Goal: Task Accomplishment & Management: Complete application form

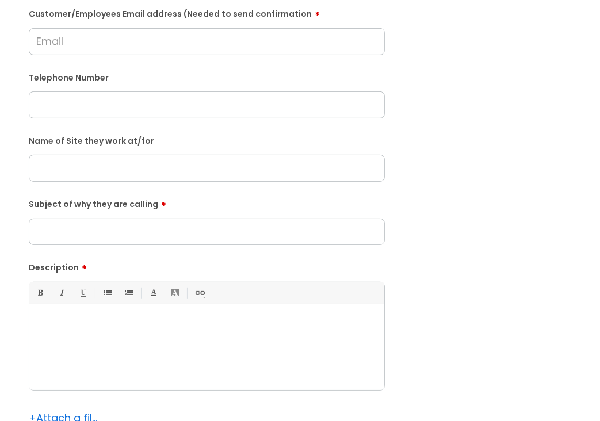
scroll to position [345, 0]
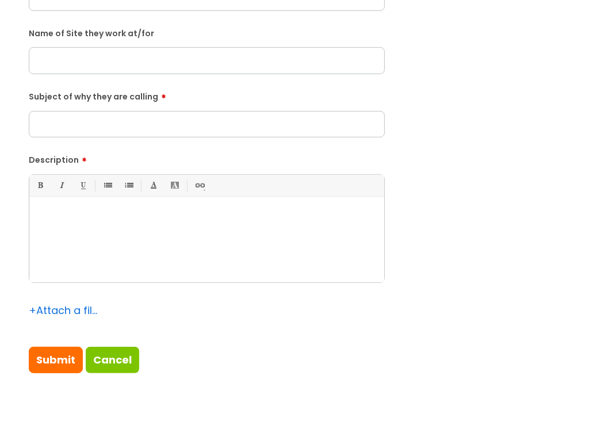
click at [170, 238] on div at bounding box center [206, 242] width 355 height 79
paste div
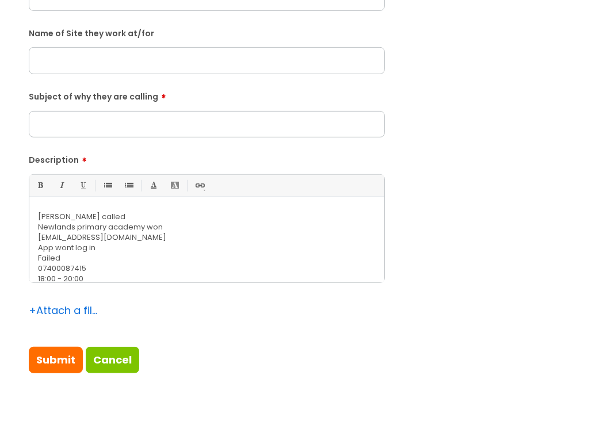
scroll to position [287, 0]
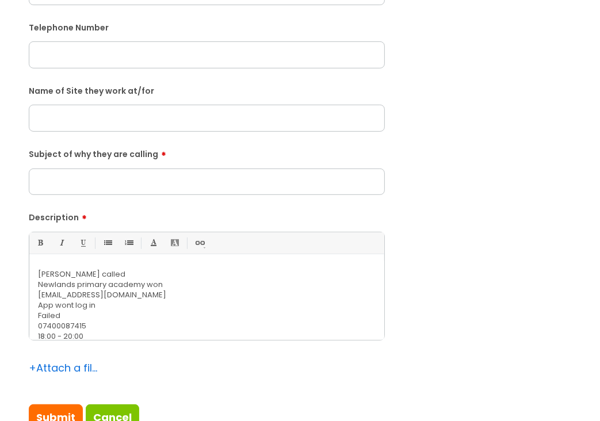
click at [92, 177] on input "Subject of why they are calling" at bounding box center [207, 181] width 356 height 26
type input "Can't log in for shift"
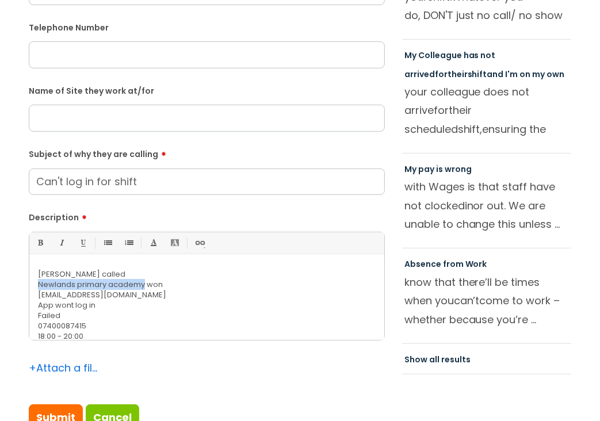
drag, startPoint x: 142, startPoint y: 285, endPoint x: 33, endPoint y: 285, distance: 109.2
click at [33, 285] on div "[PERSON_NAME] called  Newlands primary academy won [EMAIL_ADDRESS][DOMAIN_NAM…" at bounding box center [206, 299] width 355 height 79
copy p "[GEOGRAPHIC_DATA]"
click at [111, 121] on input "text" at bounding box center [207, 118] width 356 height 26
paste input "[GEOGRAPHIC_DATA]"
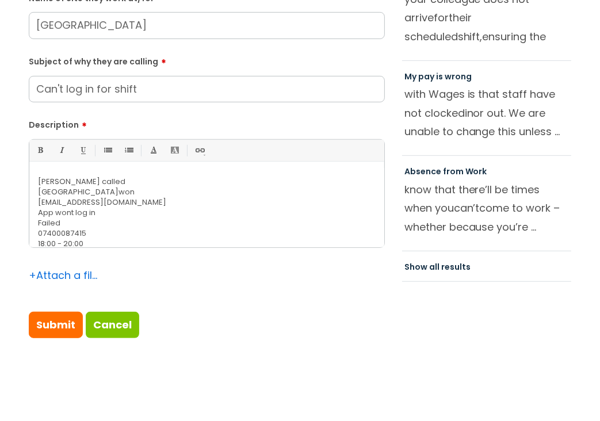
scroll to position [402, 0]
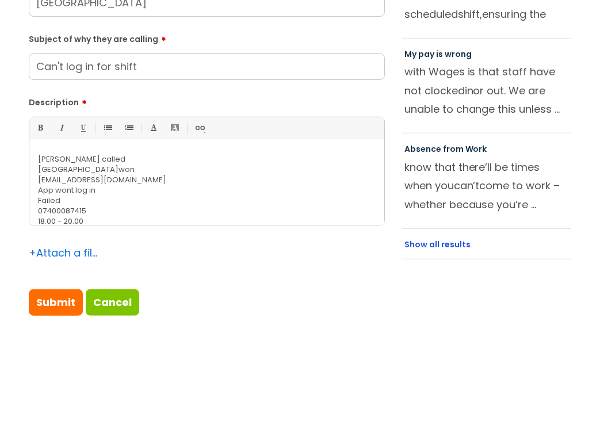
type input "[GEOGRAPHIC_DATA]"
click at [455, 244] on link "Show all results" at bounding box center [437, 244] width 66 height 11
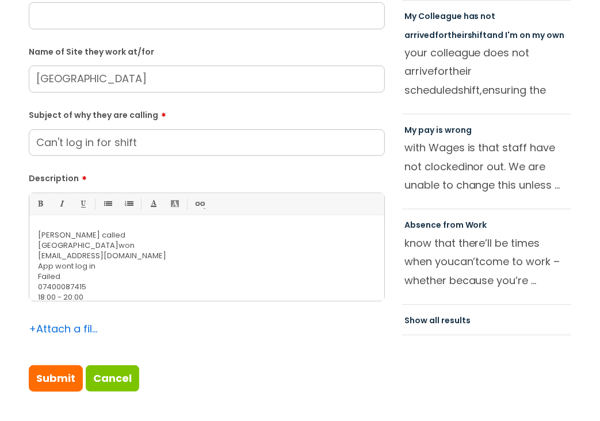
scroll to position [230, 0]
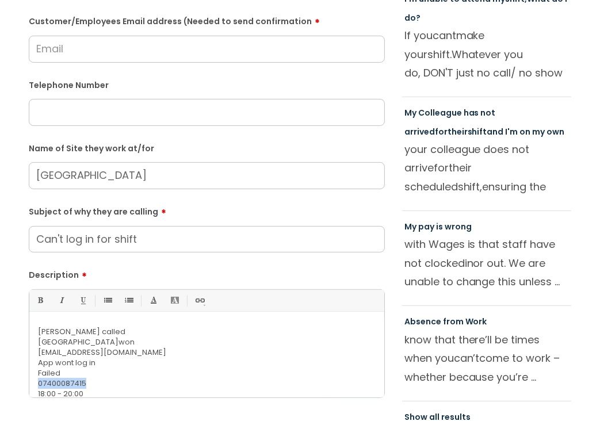
drag, startPoint x: 94, startPoint y: 383, endPoint x: 36, endPoint y: 382, distance: 58.1
click at [36, 383] on div "[PERSON_NAME] called  Newlands primary academy won [EMAIL_ADDRESS][DOMAIN_NAM…" at bounding box center [206, 357] width 355 height 79
copy p "07400087415"
click at [80, 100] on input "text" at bounding box center [207, 112] width 356 height 26
paste input "07400087415"
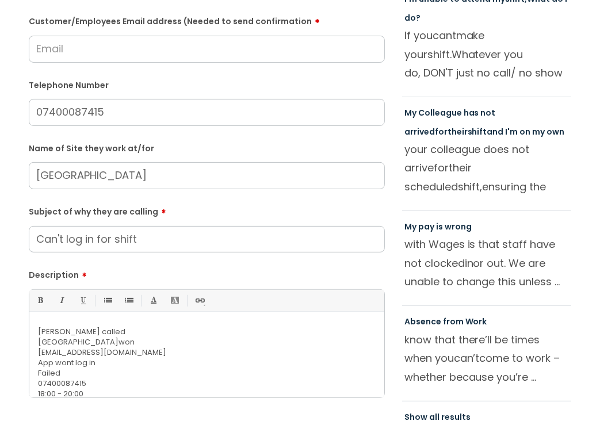
type input "07400087415"
drag, startPoint x: 149, startPoint y: 352, endPoint x: 25, endPoint y: 355, distance: 124.2
click at [25, 355] on div "Submit a ticket Is the caller a ......? ... Citrus Customer Citrus Employee [DE…" at bounding box center [206, 176] width 373 height 662
copy p "[EMAIL_ADDRESS][DOMAIN_NAME]"
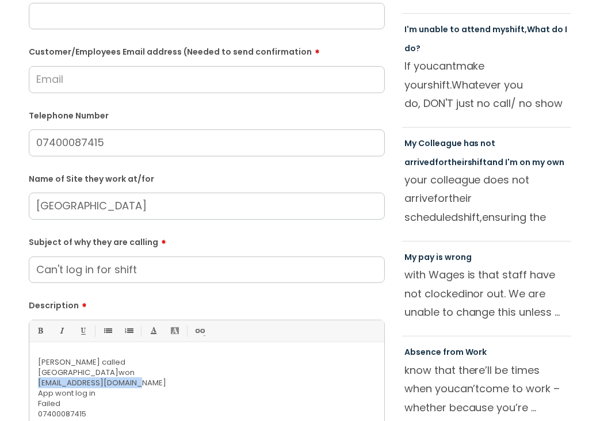
scroll to position [172, 0]
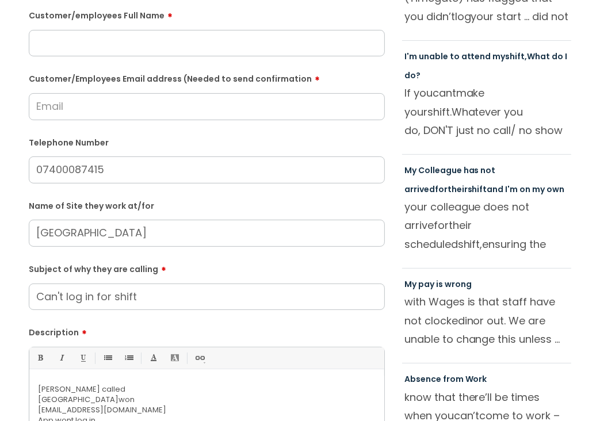
click at [90, 110] on input "Customer/Employees Email address (Needed to send confirmation" at bounding box center [207, 106] width 356 height 26
paste input "[EMAIL_ADDRESS][DOMAIN_NAME]"
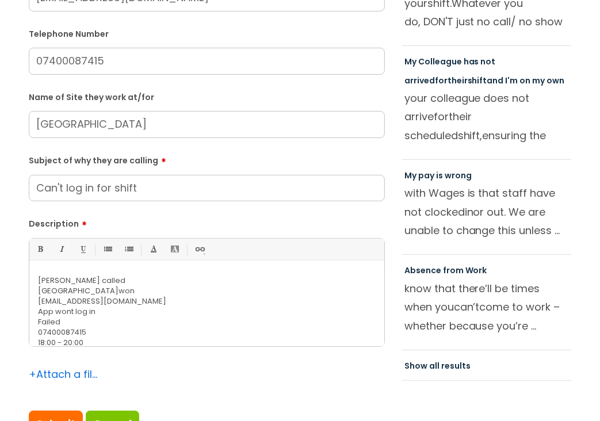
scroll to position [287, 0]
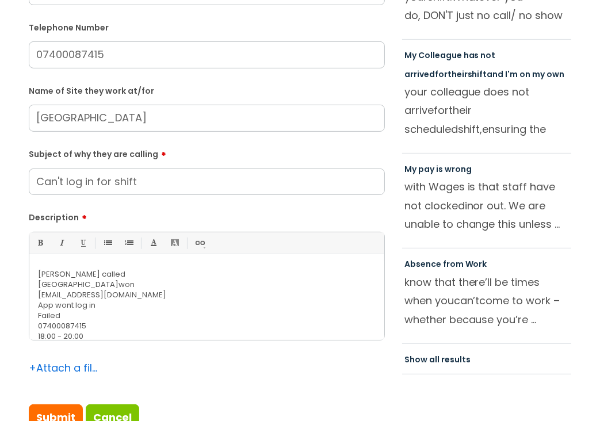
type input "[EMAIL_ADDRESS][DOMAIN_NAME]"
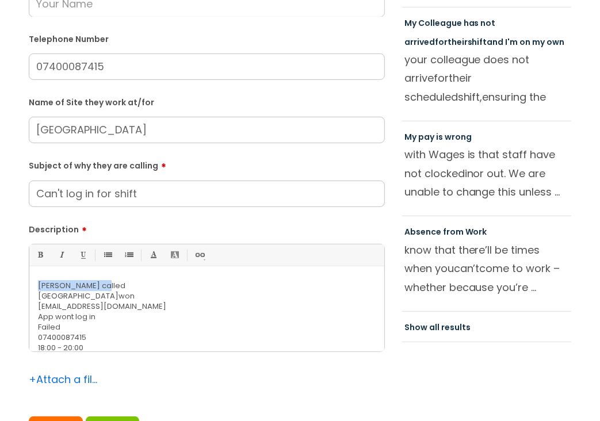
scroll to position [331, 0]
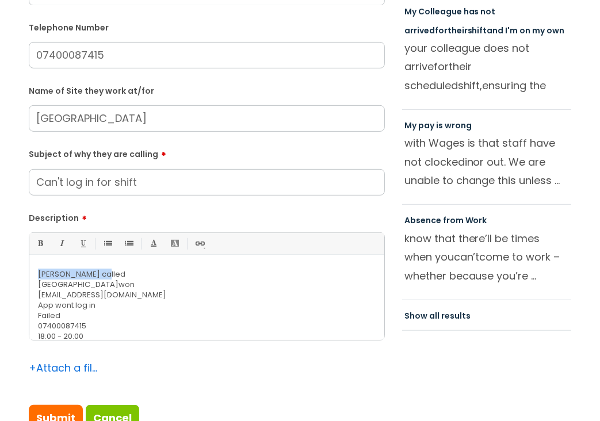
drag, startPoint x: 102, startPoint y: 271, endPoint x: 30, endPoint y: 274, distance: 72.0
click at [31, 275] on div "[PERSON_NAME] called  Newlands primary academy won [EMAIL_ADDRESS][DOMAIN_NAM…" at bounding box center [206, 299] width 355 height 79
copy p "[PERSON_NAME]"
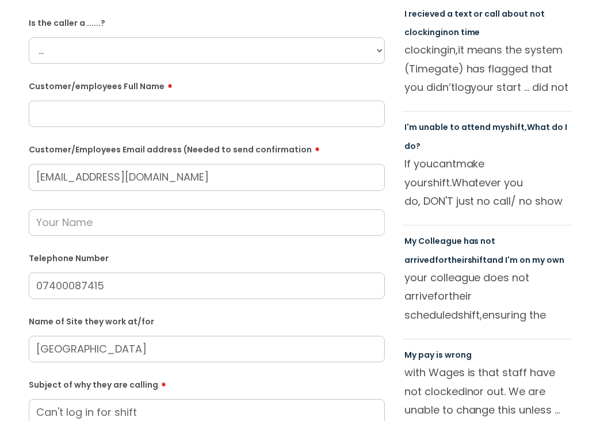
scroll to position [101, 0]
click at [90, 113] on input "text" at bounding box center [207, 114] width 356 height 26
paste input "[PERSON_NAME]"
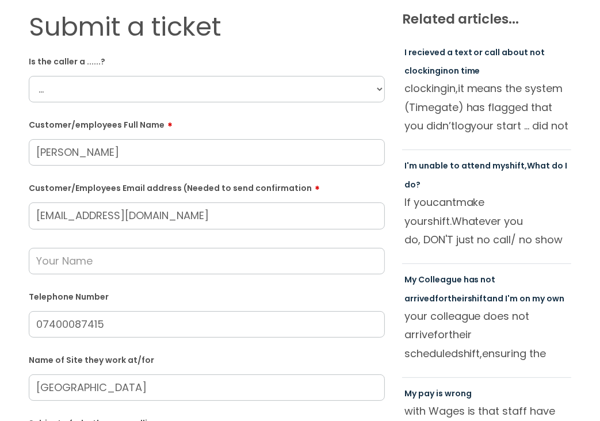
scroll to position [44, 0]
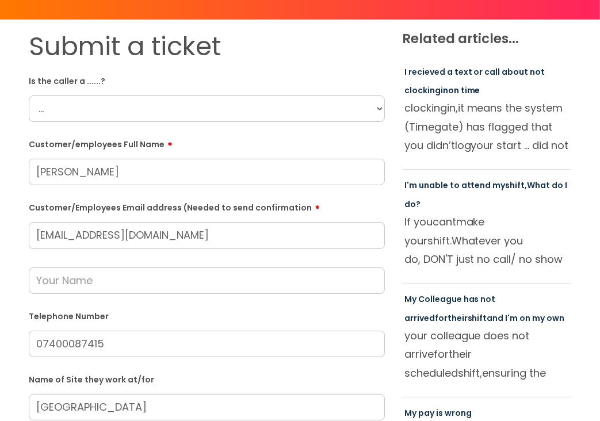
type input "[PERSON_NAME]"
click at [379, 108] on select "... Citrus Customer Citrus Employee [DEMOGRAPHIC_DATA] Supplier" at bounding box center [207, 108] width 356 height 26
select select "Citrus Employee"
click at [29, 95] on select "... Citrus Customer Citrus Employee [DEMOGRAPHIC_DATA] Supplier" at bounding box center [207, 108] width 356 height 26
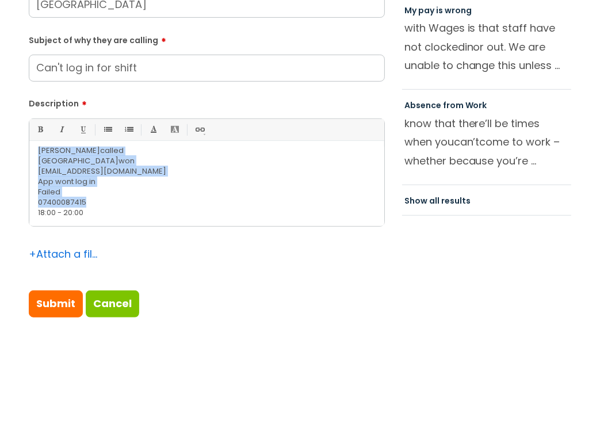
scroll to position [0, 0]
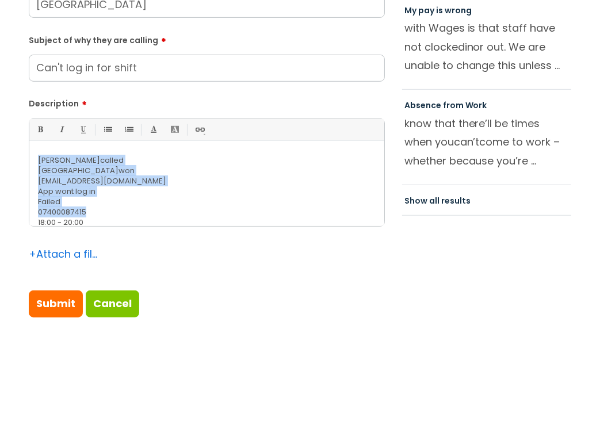
drag, startPoint x: 97, startPoint y: 202, endPoint x: 23, endPoint y: 144, distance: 93.4
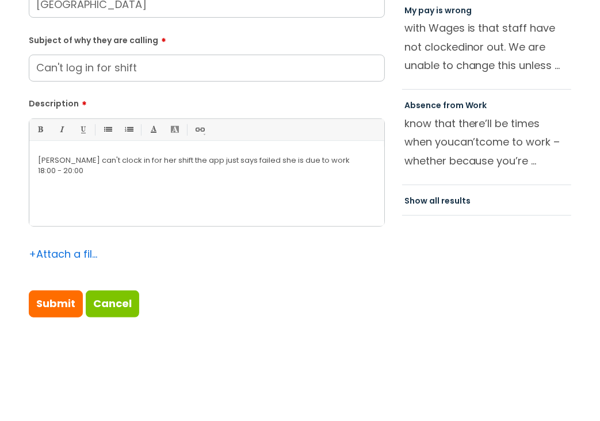
click at [35, 172] on div "[PERSON_NAME] can't clock in for her shift the app just says failed she is due …" at bounding box center [206, 186] width 355 height 79
click at [371, 156] on p "[PERSON_NAME] can't clock in for her shift the app just says failed she is due …" at bounding box center [206, 165] width 337 height 21
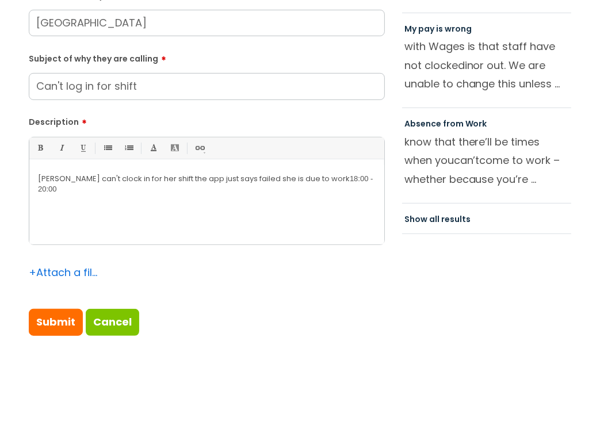
scroll to position [561, 0]
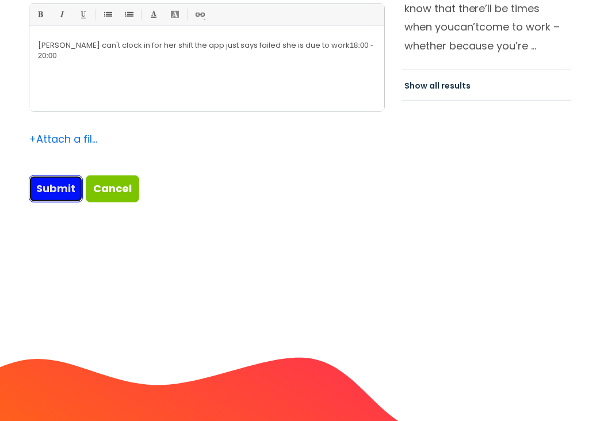
click at [52, 185] on input "Submit" at bounding box center [56, 188] width 54 height 26
type input "Please Wait..."
